Goal: Task Accomplishment & Management: Manage account settings

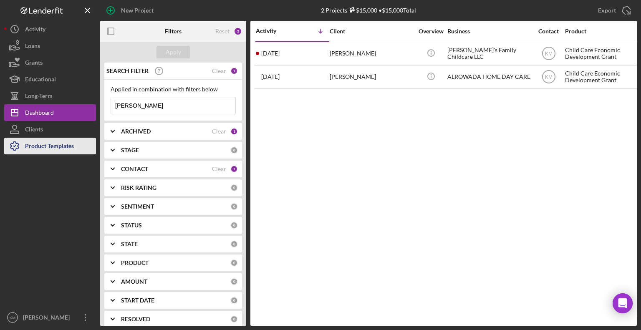
click at [76, 141] on button "Product Templates" at bounding box center [50, 146] width 92 height 17
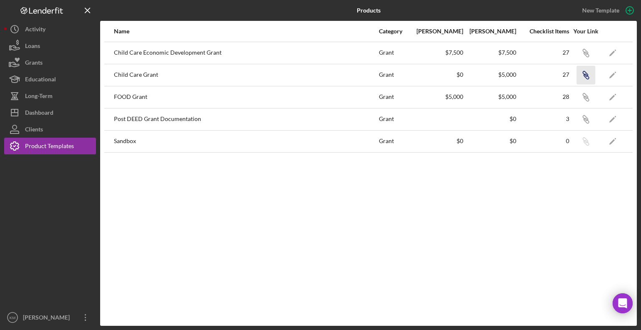
click at [588, 74] on icon "button" at bounding box center [585, 73] width 5 height 5
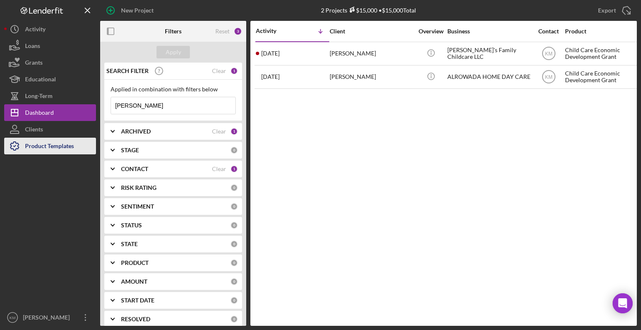
click at [67, 152] on div "Product Templates" at bounding box center [49, 147] width 49 height 19
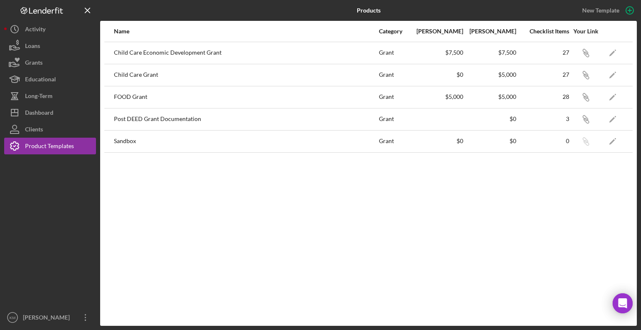
click at [162, 76] on div "Child Care Grant" at bounding box center [246, 75] width 264 height 21
click at [614, 73] on icon "Icon/Edit" at bounding box center [613, 75] width 19 height 19
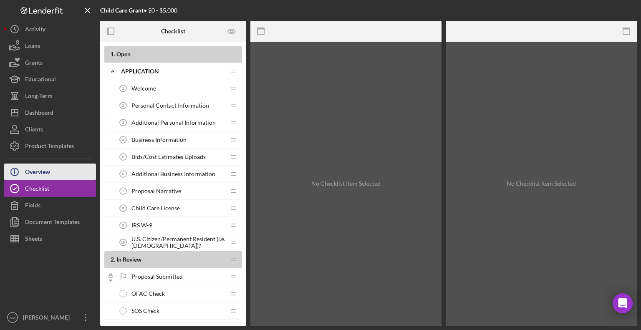
click at [53, 173] on button "Icon/Info Overview" at bounding box center [50, 172] width 92 height 17
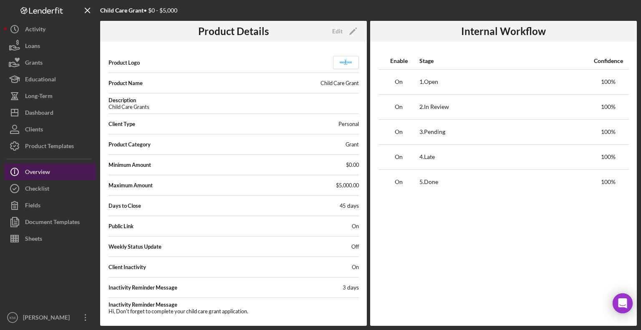
click at [53, 173] on button "Icon/Info Overview" at bounding box center [50, 172] width 92 height 17
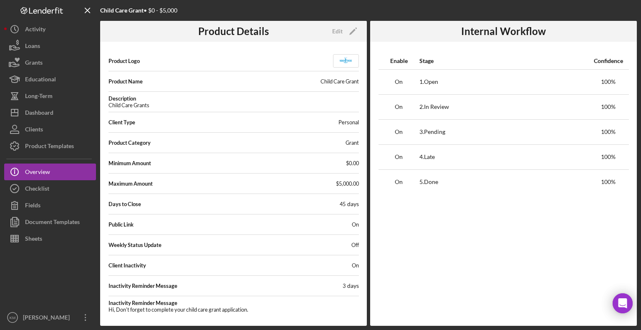
click at [289, 224] on div "Public Link On" at bounding box center [234, 224] width 251 height 17
click at [53, 173] on button "Icon/Info Overview" at bounding box center [50, 172] width 92 height 17
click at [133, 225] on span "Public Link" at bounding box center [121, 224] width 25 height 7
click at [355, 27] on icon "Icon/Edit" at bounding box center [353, 31] width 21 height 21
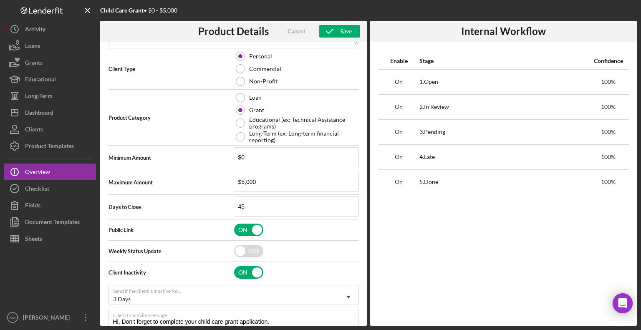
scroll to position [183, 0]
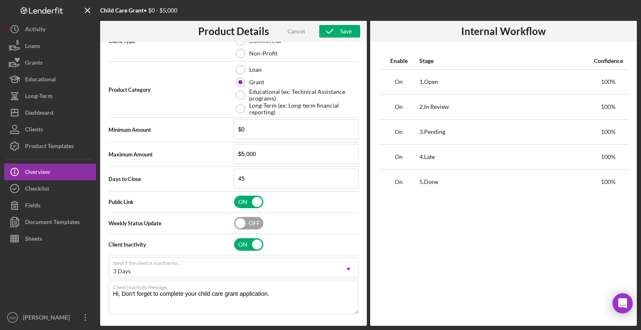
click at [251, 224] on input "checkbox" at bounding box center [248, 223] width 29 height 13
checkbox input "true"
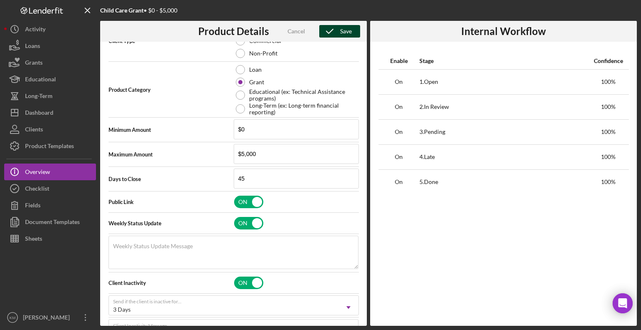
click at [343, 30] on div "Save" at bounding box center [346, 31] width 12 height 13
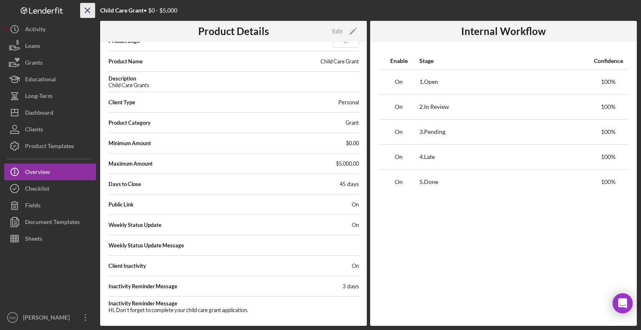
click at [89, 15] on icon "Icon/Menu Close" at bounding box center [87, 10] width 19 height 19
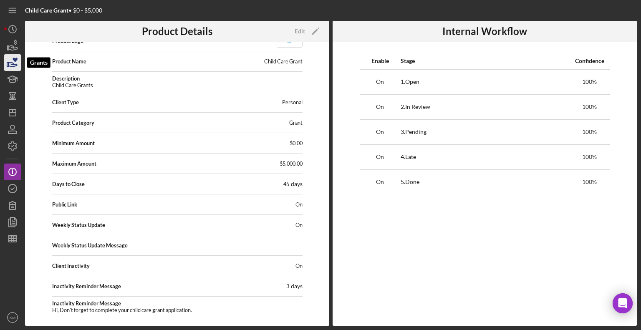
click at [13, 66] on icon "button" at bounding box center [12, 64] width 9 height 5
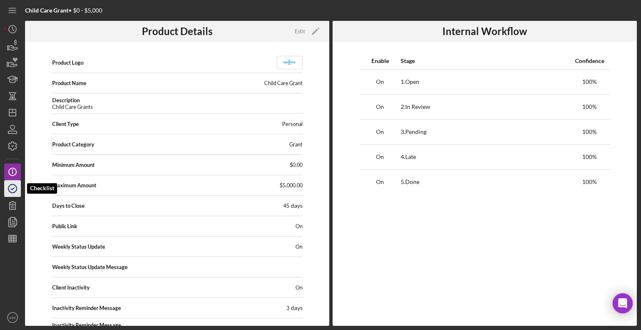
click at [13, 185] on icon "button" at bounding box center [12, 188] width 21 height 21
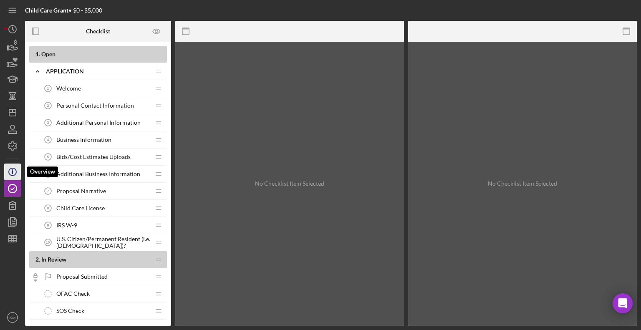
click at [10, 172] on icon "Icon/Info" at bounding box center [12, 172] width 21 height 21
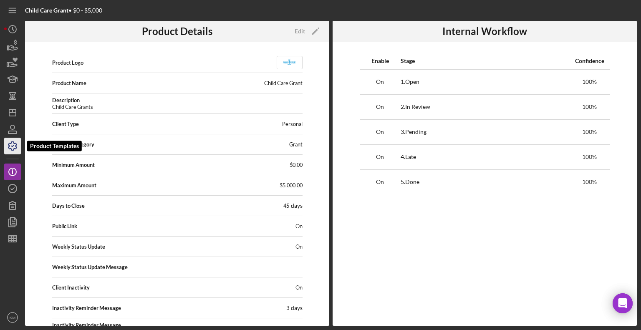
click at [13, 149] on icon "button" at bounding box center [12, 146] width 8 height 8
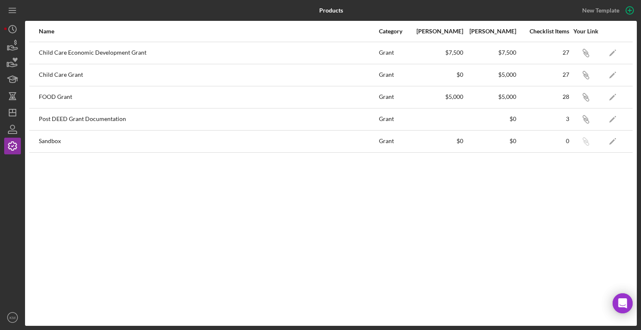
click at [94, 75] on div "Child Care Grant" at bounding box center [208, 75] width 339 height 21
click at [609, 78] on icon "Icon/Edit" at bounding box center [613, 75] width 19 height 19
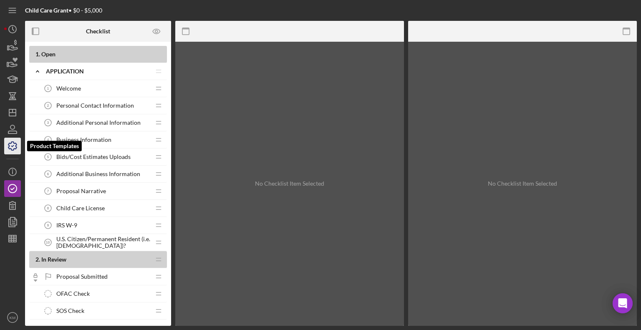
click at [17, 152] on icon "button" at bounding box center [12, 146] width 21 height 21
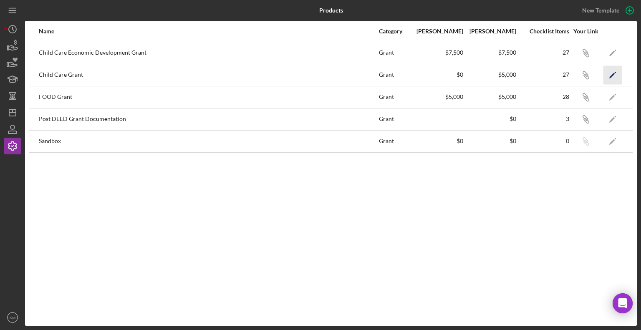
click at [609, 77] on icon "Icon/Edit" at bounding box center [613, 75] width 19 height 19
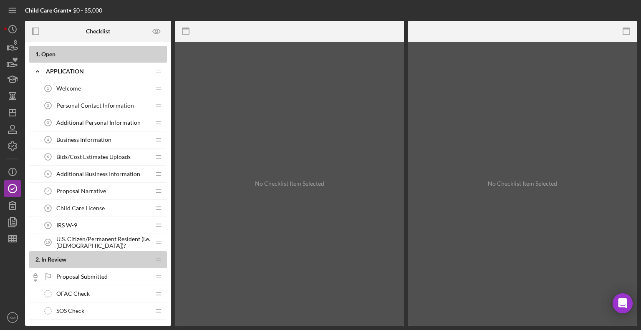
click at [125, 88] on div "Welcome 1 Welcome" at bounding box center [95, 88] width 111 height 17
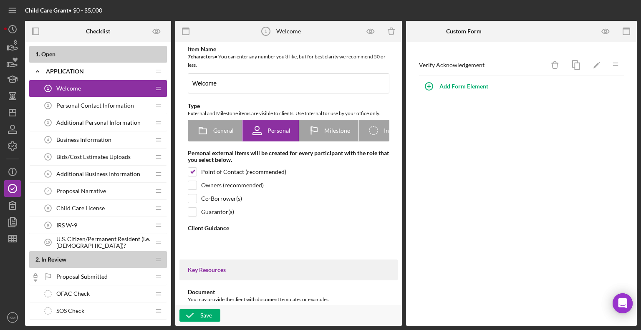
type textarea "<div> <div>WomenVenture, in partnership with the [US_STATE] Department of Emplo…"
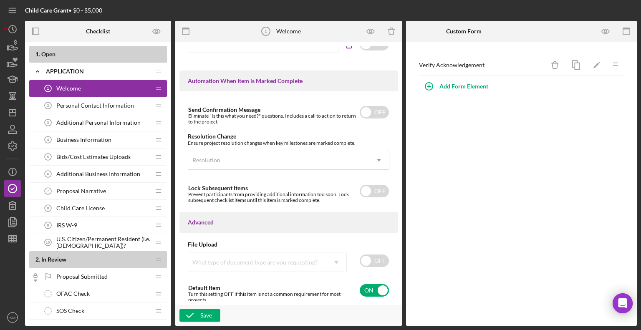
scroll to position [538, 0]
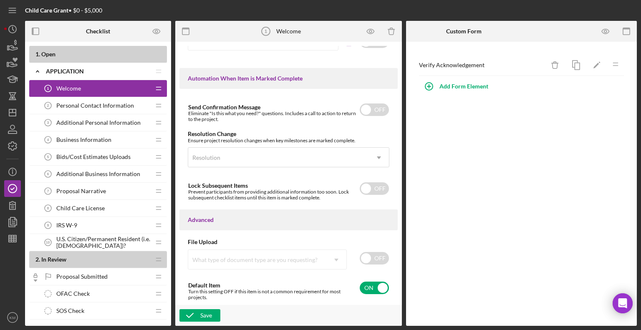
click at [85, 274] on span "Proposal Submitted" at bounding box center [81, 276] width 51 height 7
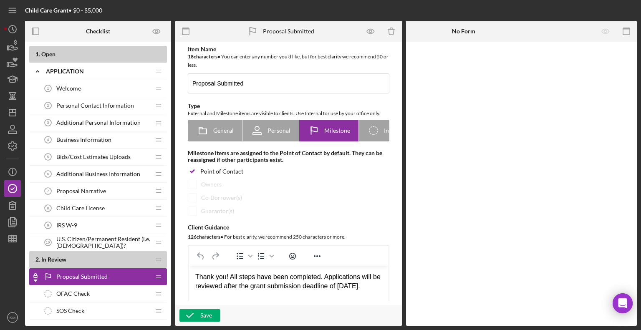
click at [99, 245] on span "U.S. Citizen/Permanent Resident (i.e. [DEMOGRAPHIC_DATA])?" at bounding box center [103, 242] width 94 height 13
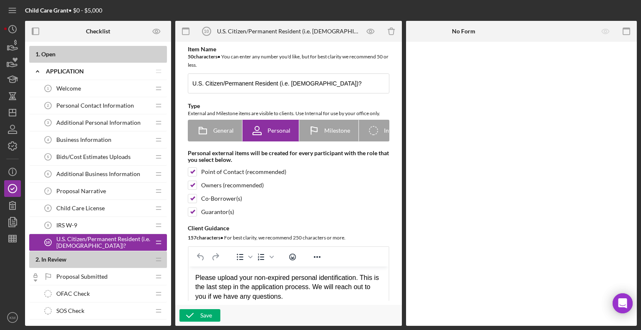
click at [89, 227] on div "IRS W-9 9 IRS W-9" at bounding box center [95, 225] width 111 height 17
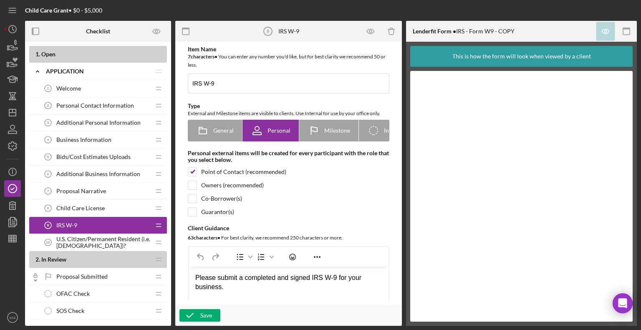
click at [102, 243] on span "U.S. Citizen/Permanent Resident (i.e. [DEMOGRAPHIC_DATA])?" at bounding box center [103, 242] width 94 height 13
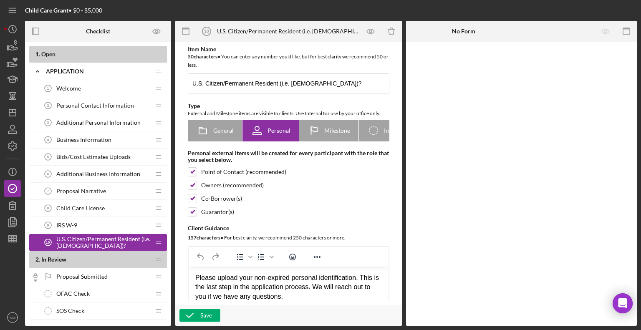
click at [105, 84] on div "Welcome 1 Welcome" at bounding box center [95, 88] width 111 height 17
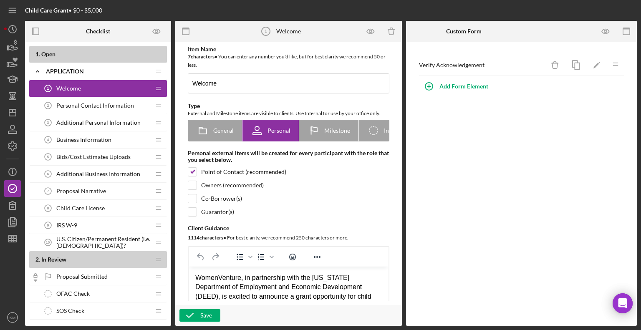
click at [81, 243] on span "U.S. Citizen/Permanent Resident (i.e. [DEMOGRAPHIC_DATA])?" at bounding box center [103, 242] width 94 height 13
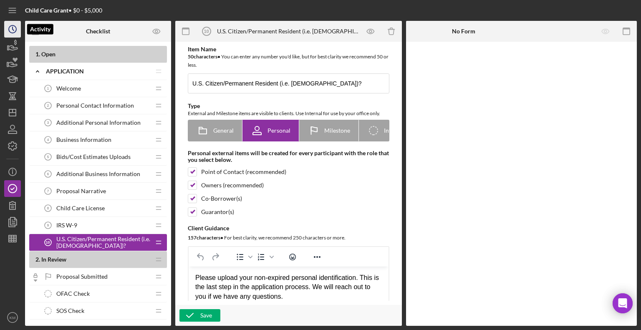
click at [12, 28] on icon "Icon/History" at bounding box center [12, 29] width 21 height 21
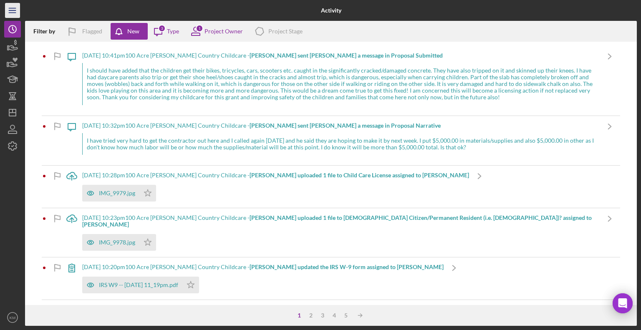
click at [12, 12] on icon "Icon/Menu" at bounding box center [12, 10] width 19 height 19
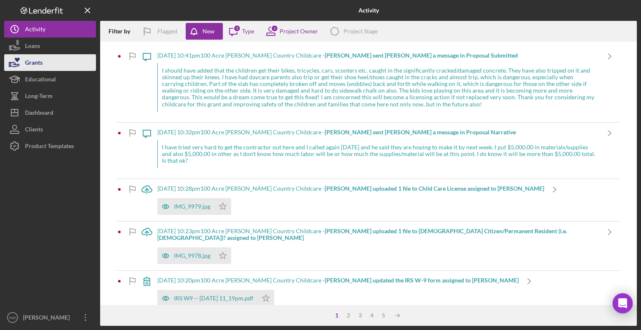
click at [40, 64] on div "Grants" at bounding box center [34, 63] width 18 height 19
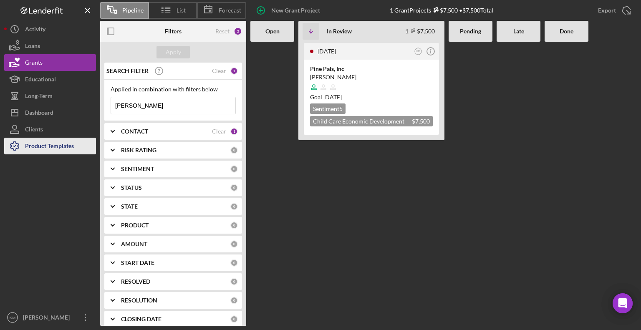
click at [66, 145] on div "Product Templates" at bounding box center [49, 147] width 49 height 19
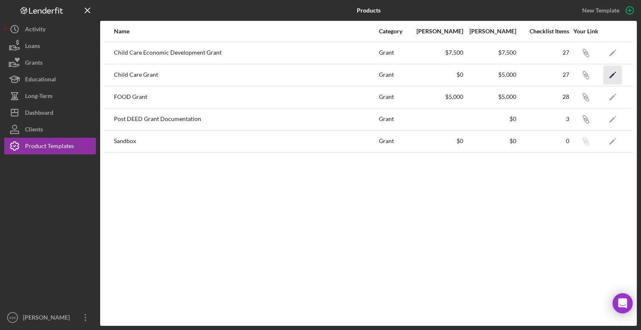
click at [610, 74] on icon "Icon/Edit" at bounding box center [613, 75] width 19 height 19
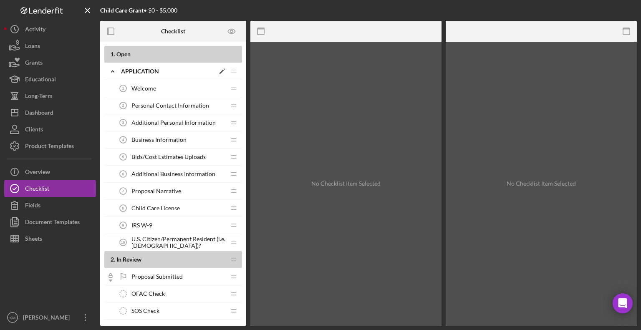
click at [128, 75] on div "Icon/Expander Application Icon/Edit Icon/Drag" at bounding box center [173, 71] width 138 height 17
